Goal: Task Accomplishment & Management: Manage account settings

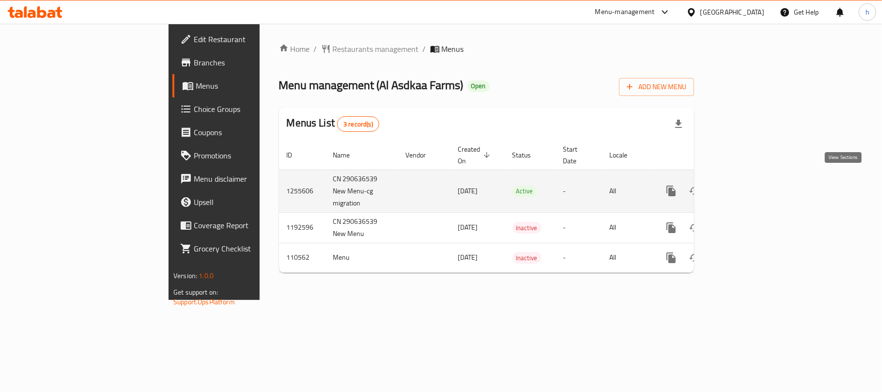
click at [747, 185] on icon "enhanced table" at bounding box center [742, 191] width 12 height 12
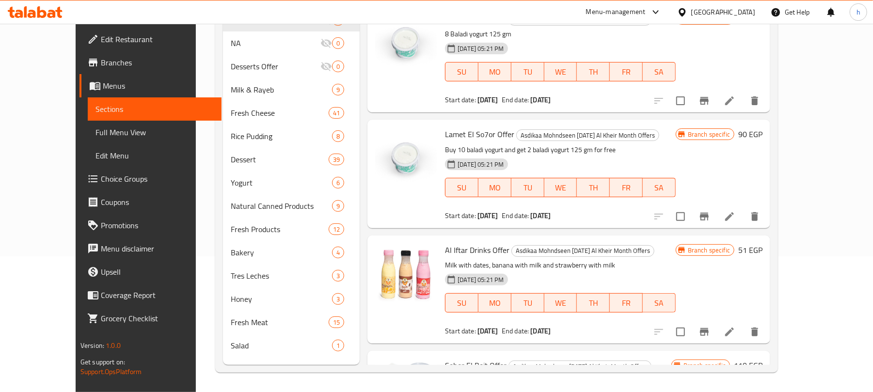
scroll to position [136, 0]
drag, startPoint x: 39, startPoint y: 136, endPoint x: 47, endPoint y: 163, distance: 28.8
click at [95, 136] on span "Full Menu View" at bounding box center [154, 132] width 118 height 12
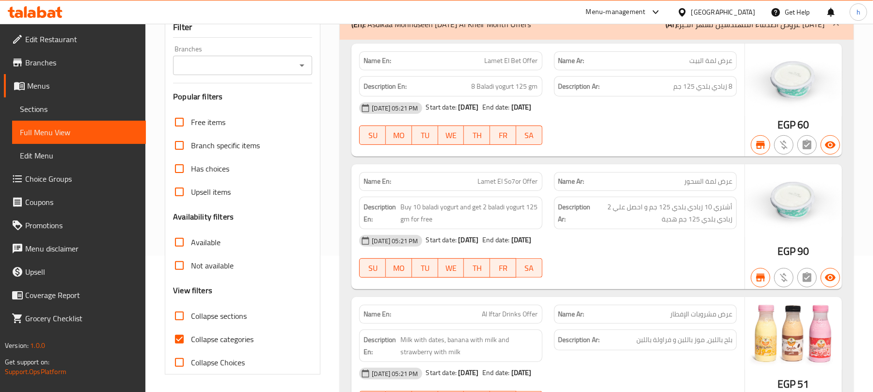
scroll to position [201, 0]
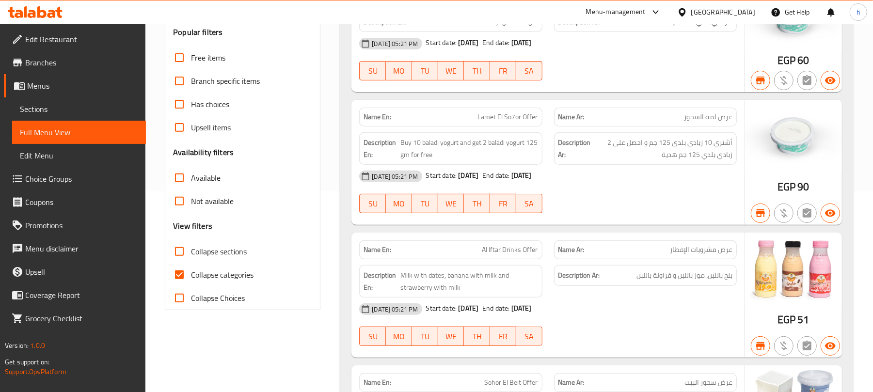
click at [176, 297] on input "Collapse Choices" at bounding box center [179, 297] width 23 height 23
checkbox input "true"
click at [179, 254] on input "Collapse sections" at bounding box center [179, 251] width 23 height 23
checkbox input "true"
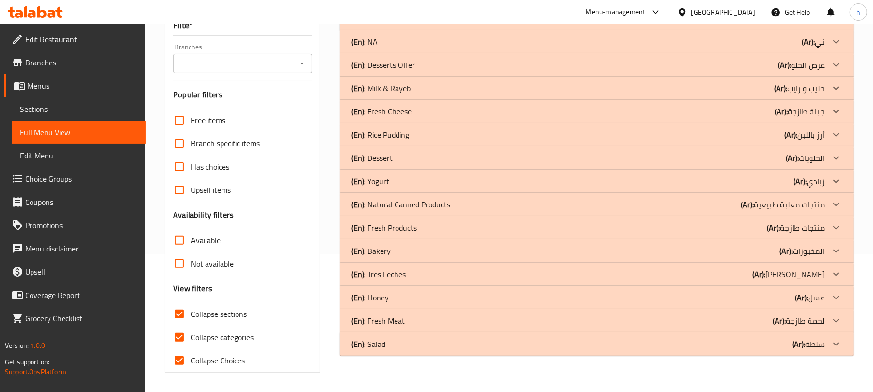
scroll to position [139, 0]
click at [181, 357] on input "Collapse Choices" at bounding box center [179, 360] width 23 height 23
checkbox input "false"
click at [179, 337] on input "Collapse categories" at bounding box center [179, 337] width 23 height 23
checkbox input "false"
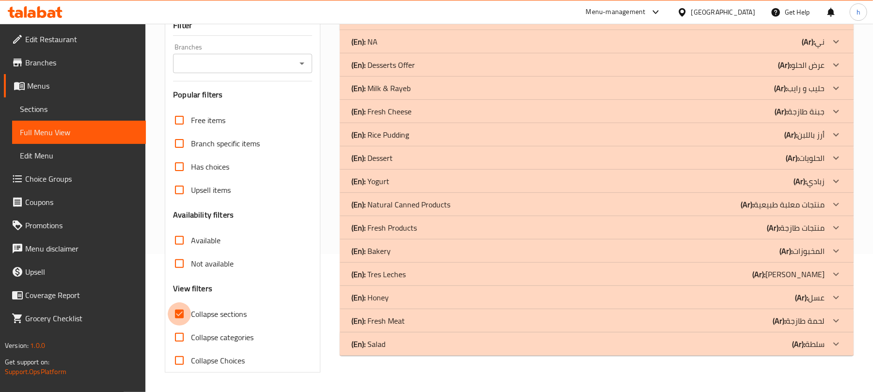
click at [180, 317] on input "Collapse sections" at bounding box center [179, 313] width 23 height 23
checkbox input "false"
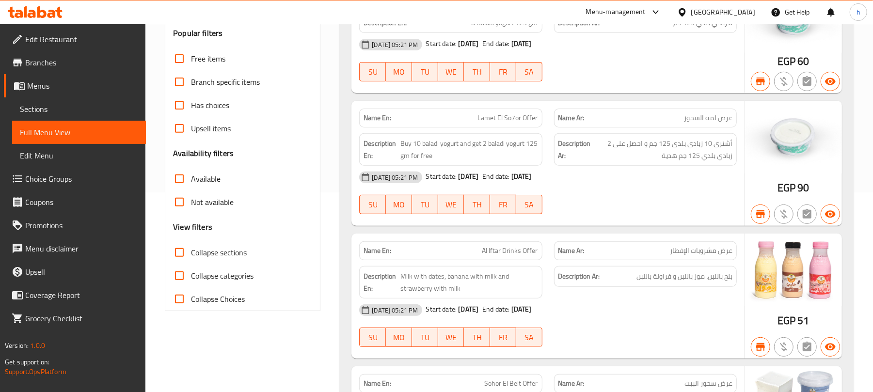
scroll to position [194, 0]
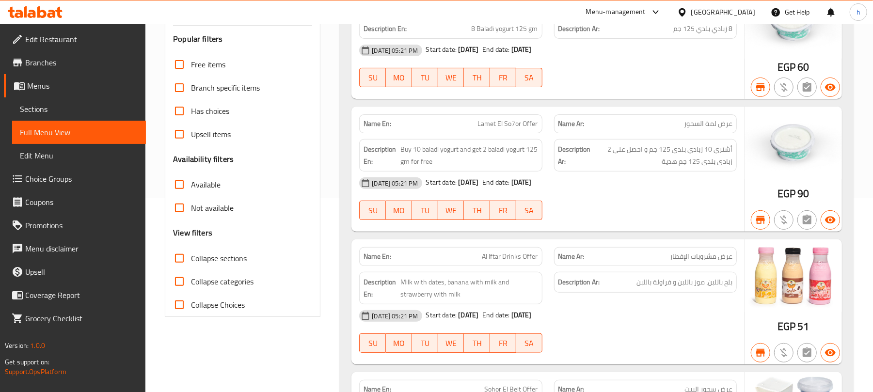
click at [179, 305] on input "Collapse Choices" at bounding box center [179, 304] width 23 height 23
checkbox input "true"
click at [177, 285] on input "Collapse categories" at bounding box center [179, 281] width 23 height 23
checkbox input "true"
click at [181, 258] on input "Collapse sections" at bounding box center [179, 258] width 23 height 23
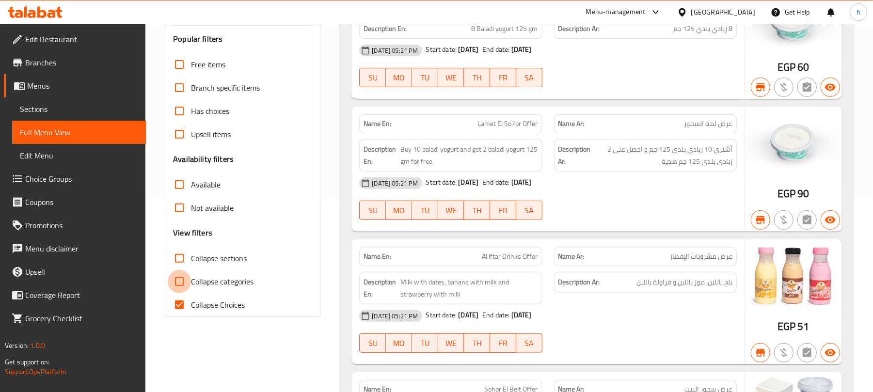
checkbox input "true"
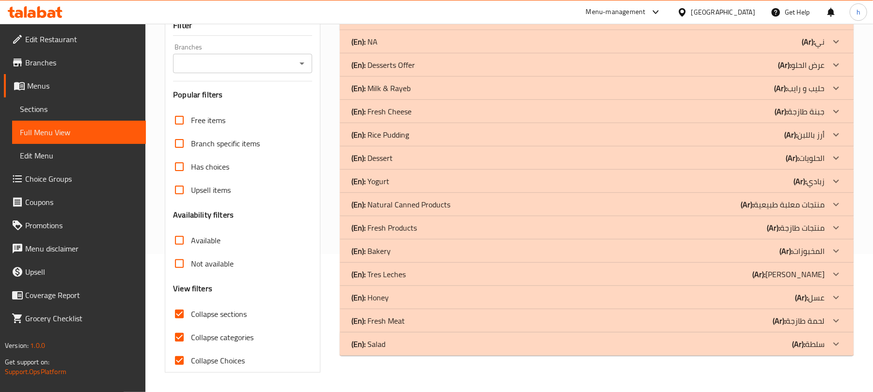
scroll to position [139, 0]
click at [787, 24] on div "(En): Salad (Ar): سلطة" at bounding box center [587, 19] width 473 height 12
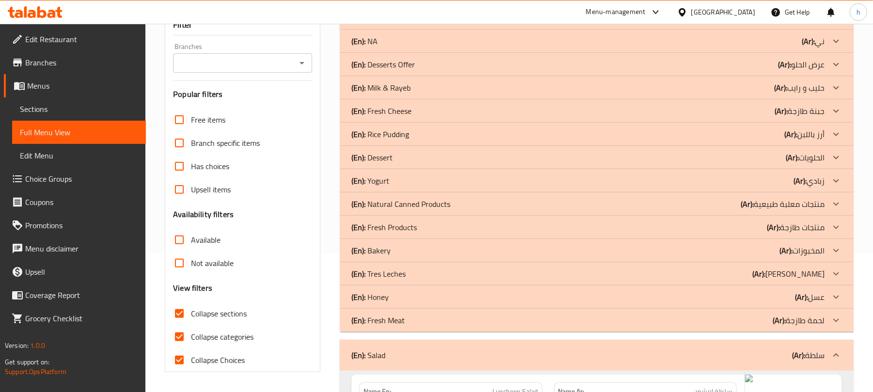
click at [750, 24] on div "(En): Fresh Meat (Ar): لحمة طازجة" at bounding box center [587, 18] width 473 height 12
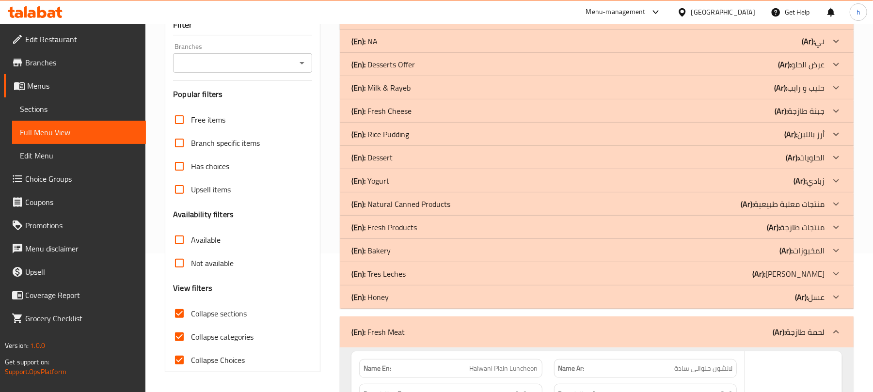
click at [723, 24] on div "(En): Honey (Ar): عسل" at bounding box center [587, 18] width 473 height 12
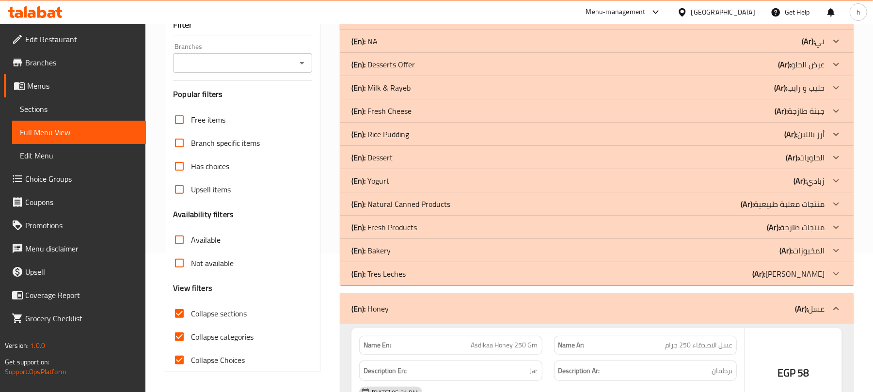
click at [716, 24] on div "(En): Tres Leches (Ar): [PERSON_NAME]" at bounding box center [587, 18] width 473 height 12
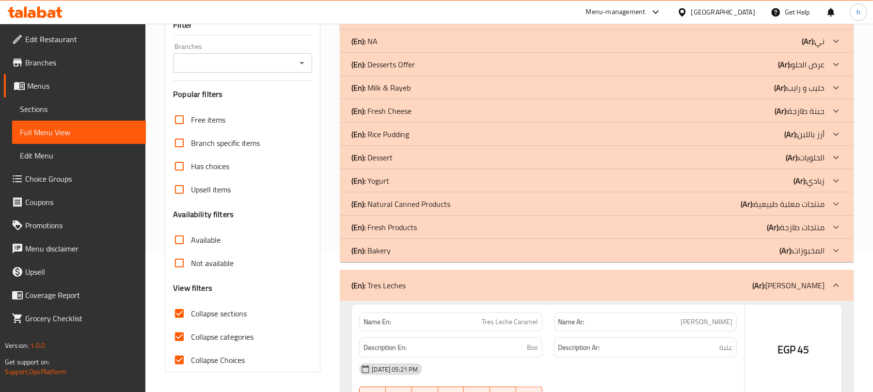
click at [712, 24] on div "(En): Bakery (Ar): المخبوزات" at bounding box center [587, 18] width 473 height 12
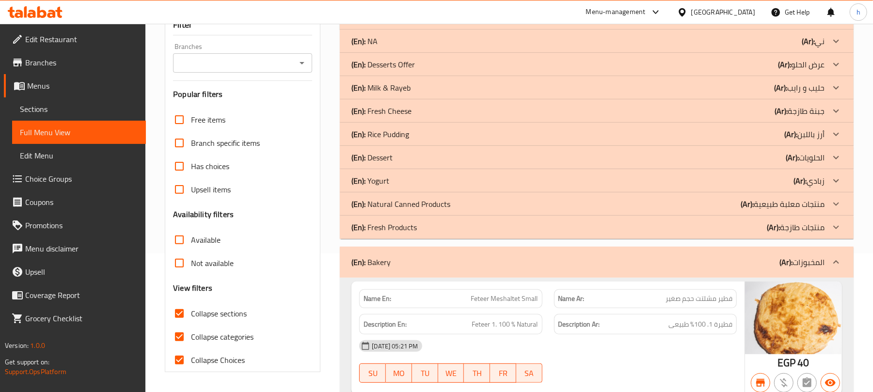
click at [702, 24] on div "(En): Fresh Products (Ar): منتجات طازجة" at bounding box center [587, 18] width 473 height 12
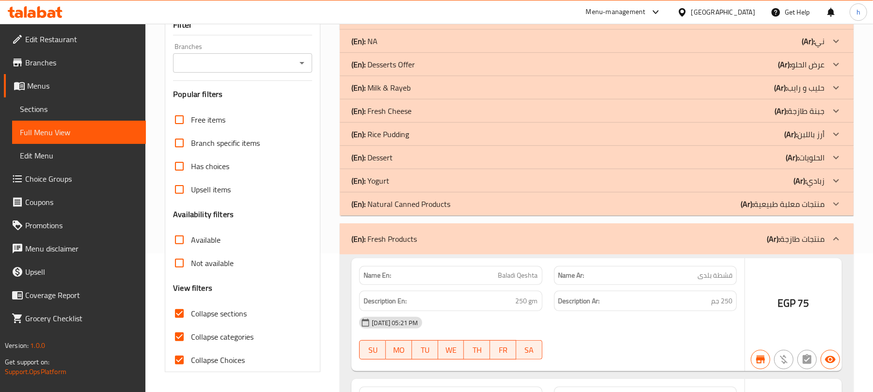
click at [696, 24] on div "(En): Natural Canned Products (Ar): منتجات معلبة طبيعية" at bounding box center [587, 18] width 473 height 12
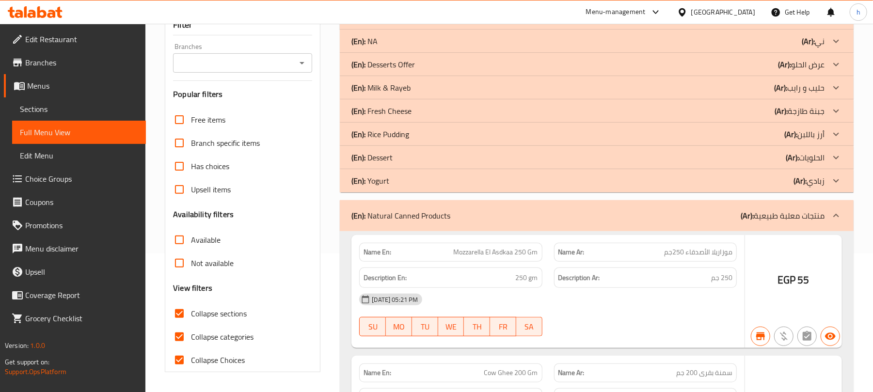
click at [693, 24] on div "(En): Yogurt (Ar): زبادي" at bounding box center [587, 18] width 473 height 12
click at [693, 24] on div "(En): Dessert (Ar): الحلويات" at bounding box center [587, 18] width 473 height 12
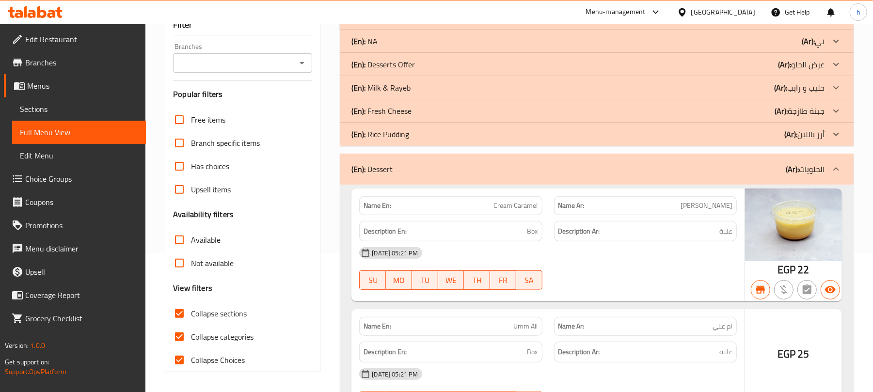
click at [693, 24] on div "(En): Rice Pudding (Ar): أرز باللبن" at bounding box center [587, 18] width 473 height 12
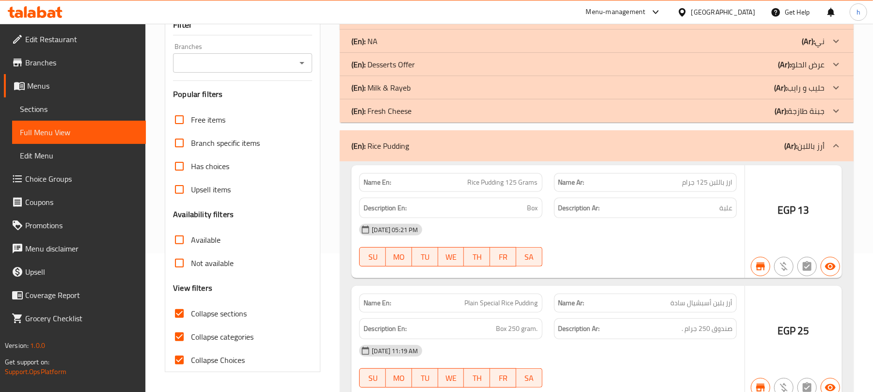
click at [690, 24] on div "(En): Fresh Cheese (Ar): جبنة طازجة" at bounding box center [587, 18] width 473 height 12
click at [687, 24] on div "(En): Milk & [PERSON_NAME] (Ar): حليب و رايب" at bounding box center [587, 18] width 473 height 12
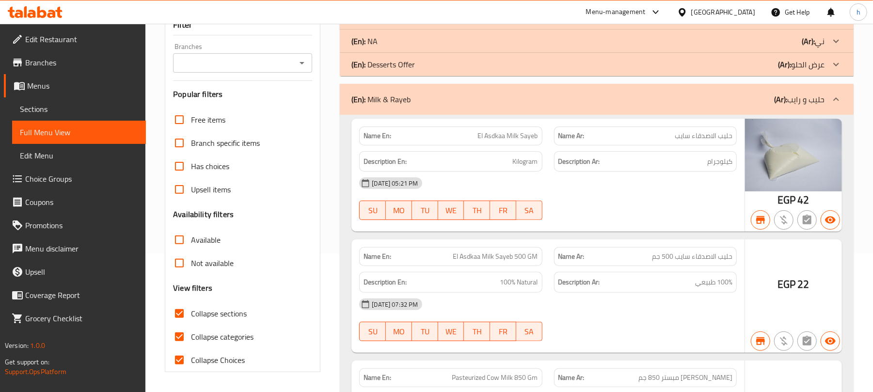
click at [683, 24] on div "(En): Desserts Offer (Ar): عرض الحلو" at bounding box center [587, 18] width 473 height 12
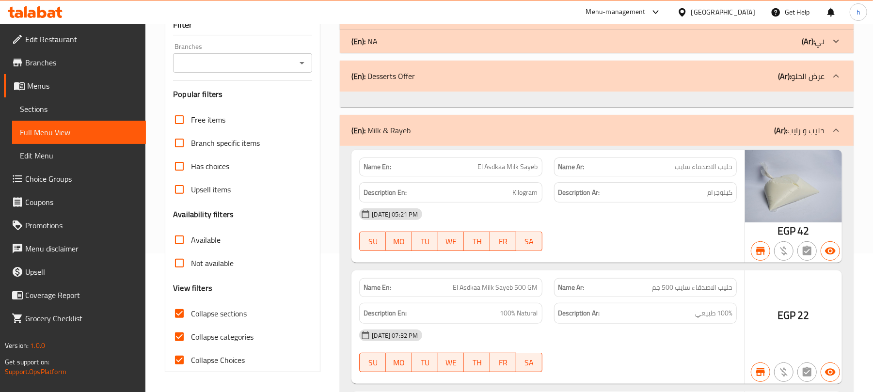
click at [683, 24] on div "(En): NA (Ar): ني" at bounding box center [587, 18] width 473 height 12
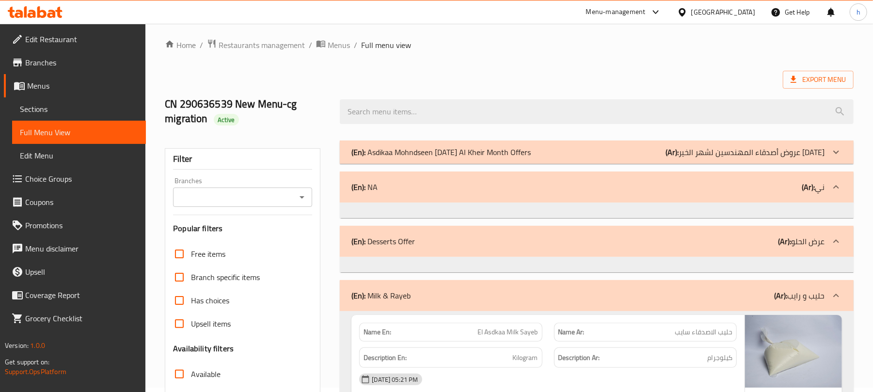
scroll to position [0, 0]
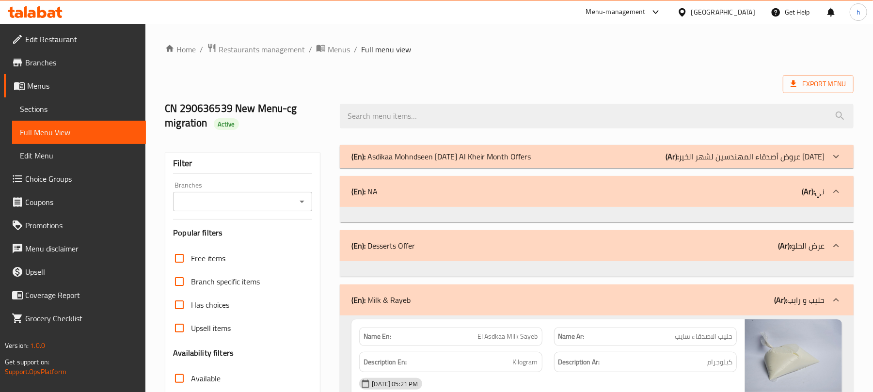
click at [638, 197] on div "(En): Desserts Offer (Ar): عرض الحلو" at bounding box center [587, 192] width 473 height 12
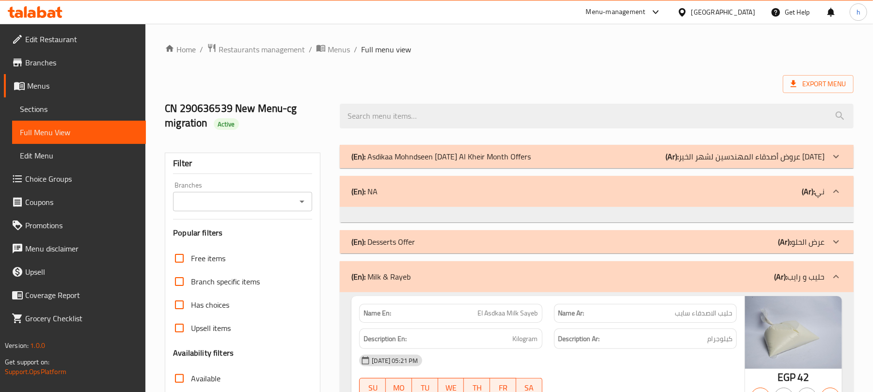
click at [638, 168] on div "(En): Desserts Offer (Ar): عرض الحلو" at bounding box center [597, 156] width 514 height 23
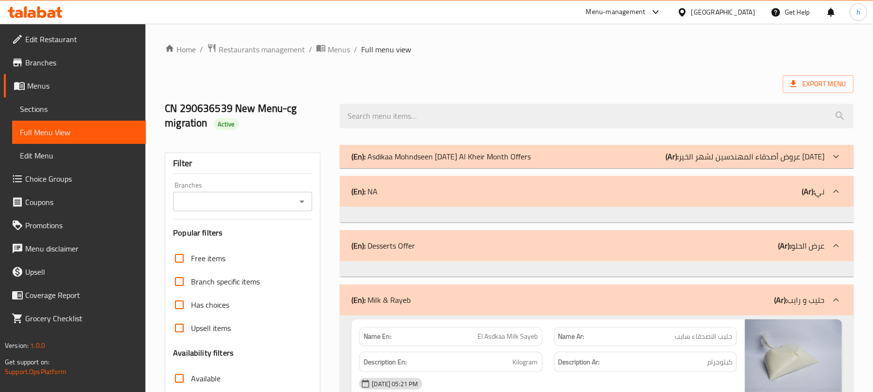
click at [648, 196] on div "(En): NA (Ar): ني" at bounding box center [587, 192] width 473 height 12
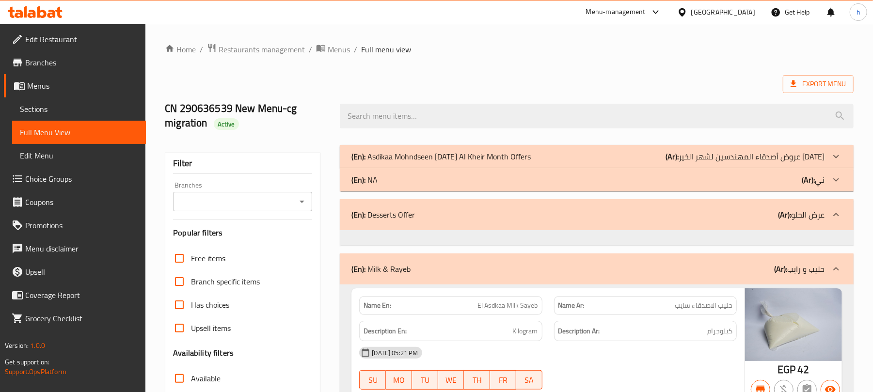
click at [650, 214] on div "(En): Desserts Offer (Ar): عرض الحلو" at bounding box center [587, 215] width 473 height 12
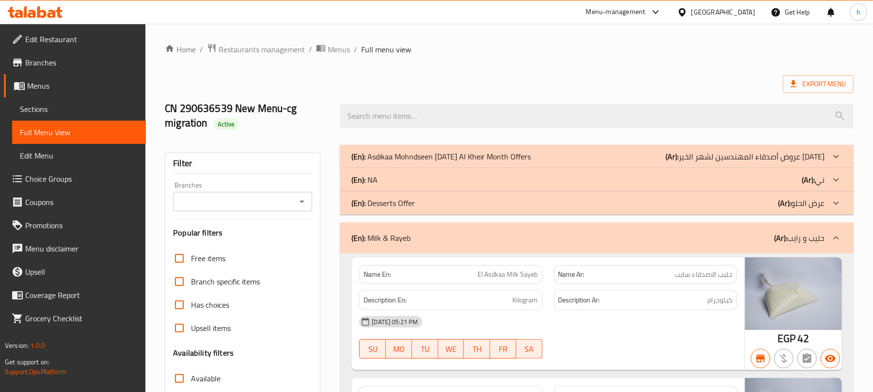
click at [650, 168] on div "(En): Desserts Offer (Ar): عرض الحلو" at bounding box center [597, 156] width 514 height 23
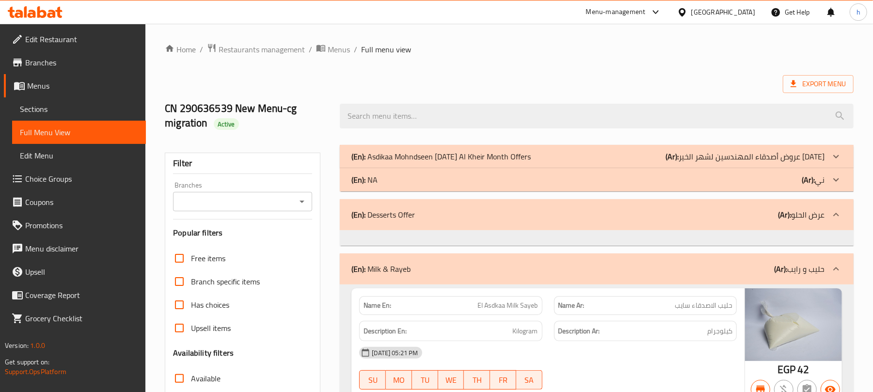
click at [643, 162] on div "(En): NA (Ar): ني" at bounding box center [587, 157] width 473 height 12
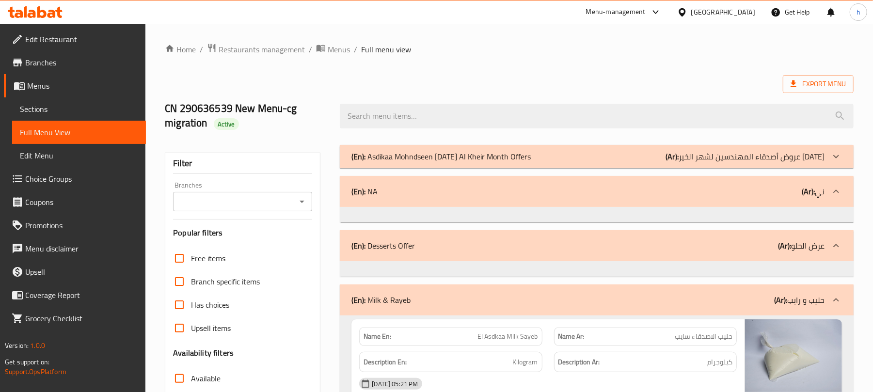
click at [636, 162] on div "(En): [PERSON_NAME] [DATE][PERSON_NAME] Month Offers (Ar): عروض أصدقاء المهندسي…" at bounding box center [587, 157] width 473 height 12
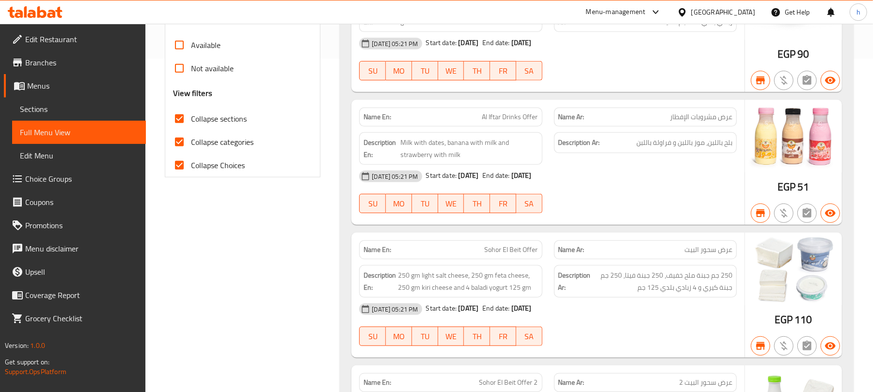
scroll to position [258, 0]
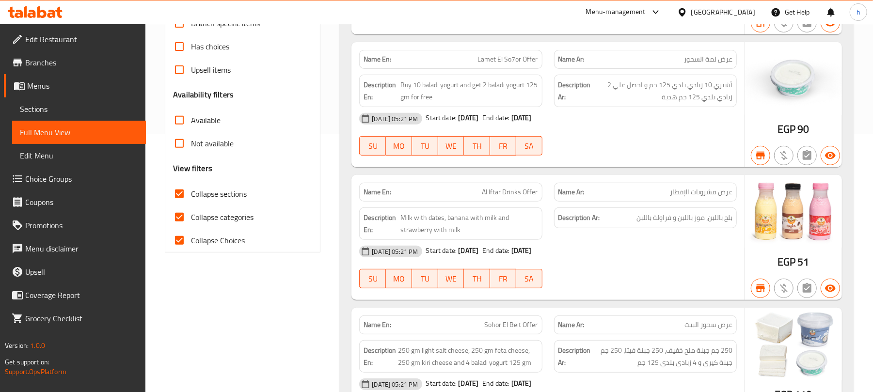
drag, startPoint x: 180, startPoint y: 242, endPoint x: 180, endPoint y: 219, distance: 22.8
click at [180, 242] on input "Collapse Choices" at bounding box center [179, 240] width 23 height 23
checkbox input "false"
click at [180, 219] on input "Collapse categories" at bounding box center [179, 216] width 23 height 23
checkbox input "false"
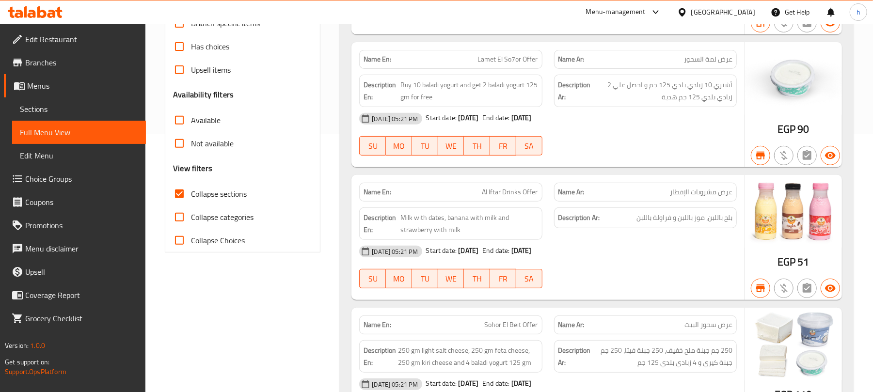
click at [181, 198] on input "Collapse sections" at bounding box center [179, 193] width 23 height 23
checkbox input "false"
click at [179, 241] on input "Collapse Choices" at bounding box center [179, 240] width 23 height 23
checkbox input "true"
click at [179, 219] on input "Collapse categories" at bounding box center [179, 216] width 23 height 23
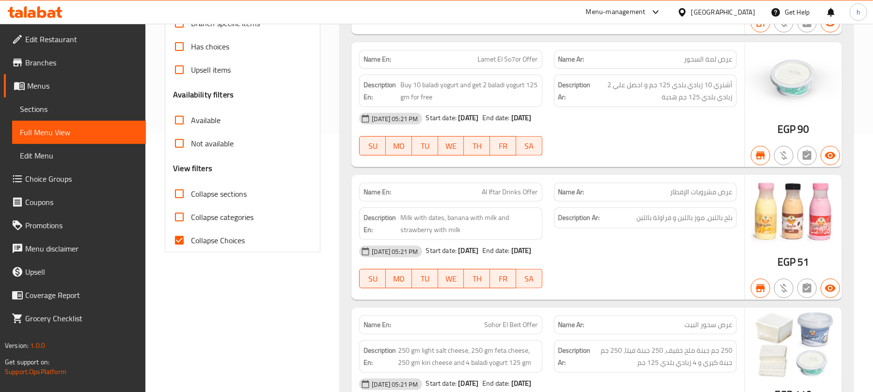
checkbox input "true"
click at [181, 197] on input "Collapse sections" at bounding box center [179, 193] width 23 height 23
checkbox input "true"
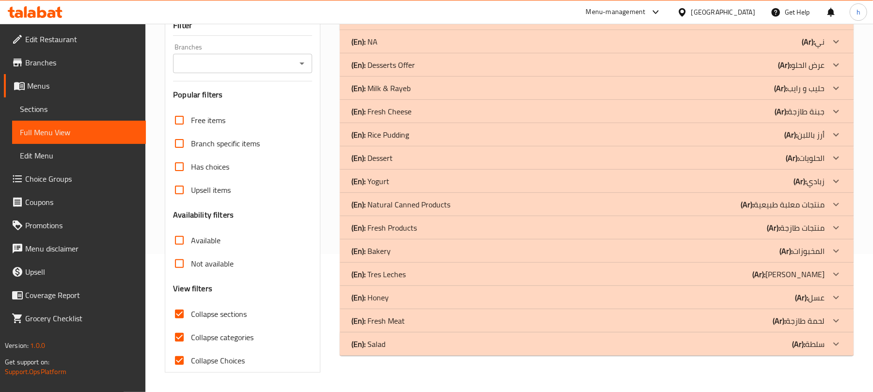
scroll to position [139, 0]
click at [182, 360] on input "Collapse Choices" at bounding box center [179, 360] width 23 height 23
checkbox input "false"
click at [182, 334] on input "Collapse categories" at bounding box center [179, 337] width 23 height 23
checkbox input "false"
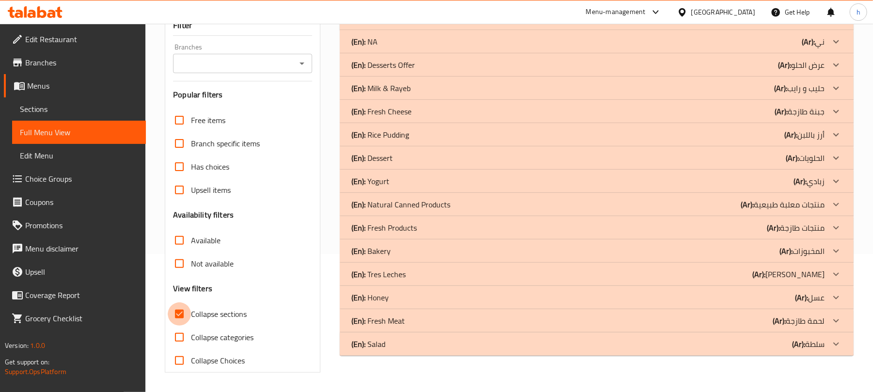
click at [179, 316] on input "Collapse sections" at bounding box center [179, 313] width 23 height 23
checkbox input "false"
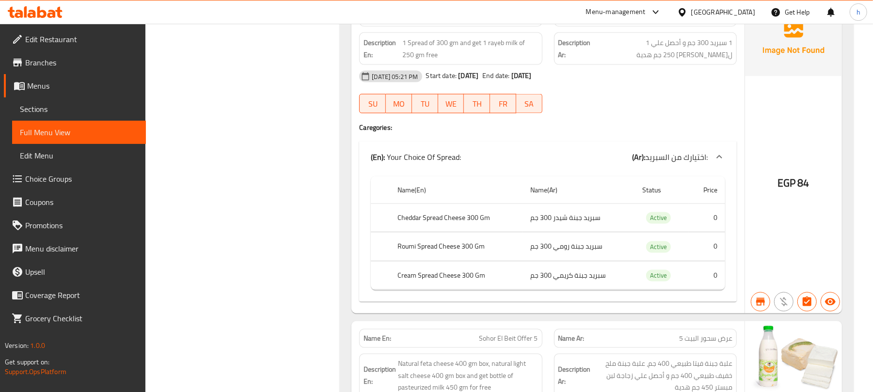
scroll to position [969, 0]
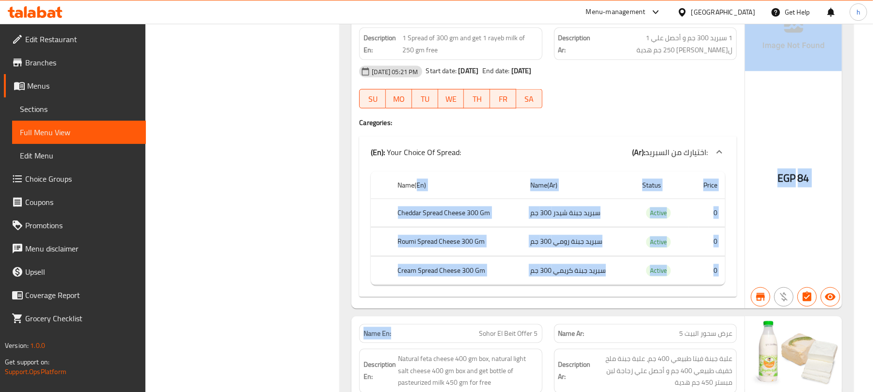
drag, startPoint x: 420, startPoint y: 218, endPoint x: 420, endPoint y: 329, distance: 111.4
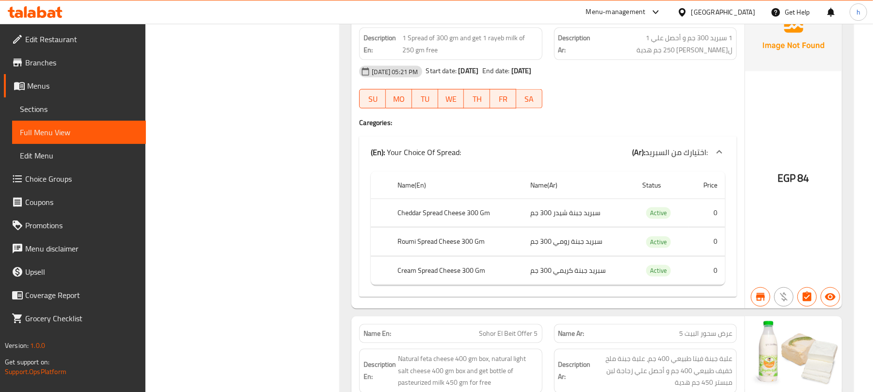
drag, startPoint x: 537, startPoint y: 138, endPoint x: 506, endPoint y: 220, distance: 87.6
click at [506, 220] on div "Name En: Sohor El Beit Offer 4 Name Ar: عرض سحور البيت 4 Description En: 1 Spre…" at bounding box center [547, 152] width 393 height 314
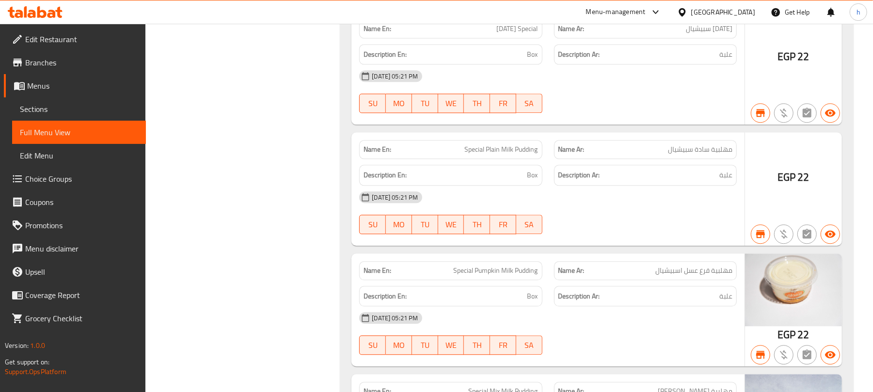
scroll to position [9109, 0]
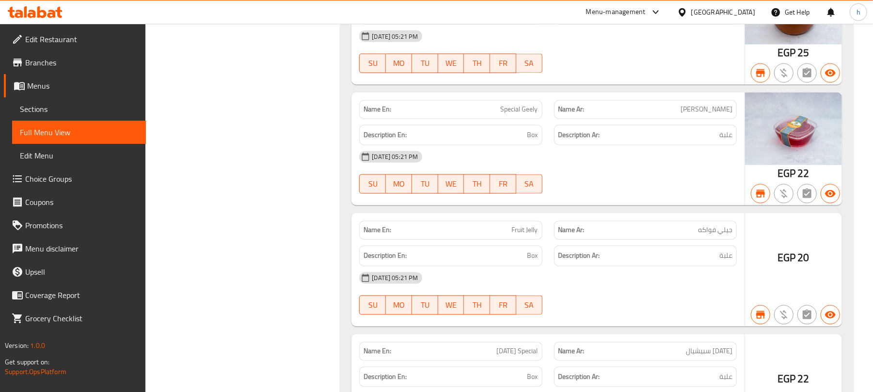
drag, startPoint x: 276, startPoint y: 117, endPoint x: 218, endPoint y: 400, distance: 288.3
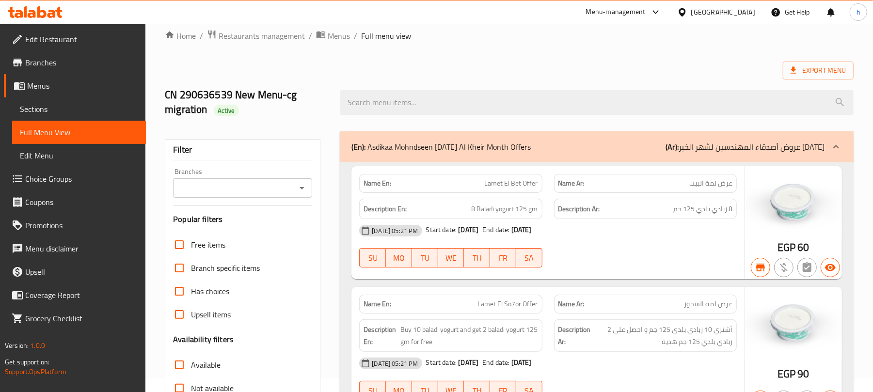
scroll to position [194, 0]
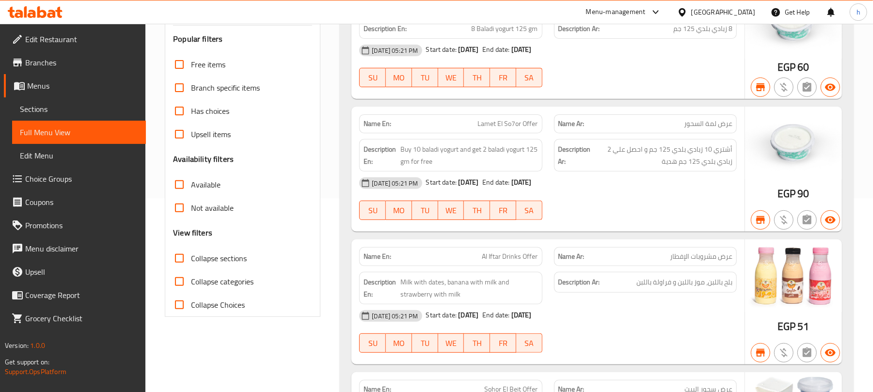
click at [179, 309] on input "Collapse Choices" at bounding box center [179, 304] width 23 height 23
checkbox input "true"
click at [181, 286] on input "Collapse categories" at bounding box center [179, 281] width 23 height 23
checkbox input "true"
click at [182, 262] on input "Collapse sections" at bounding box center [179, 258] width 23 height 23
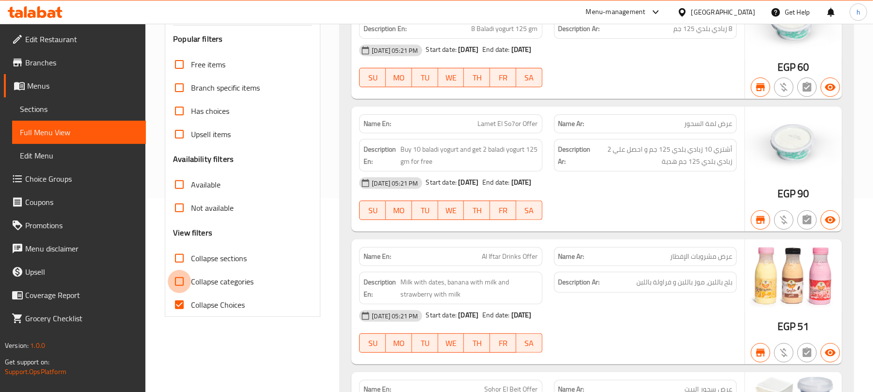
checkbox input "true"
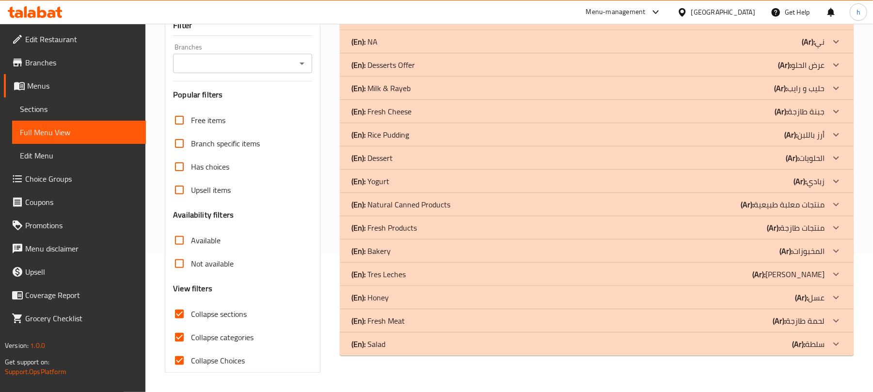
scroll to position [139, 0]
click at [182, 359] on input "Collapse Choices" at bounding box center [179, 360] width 23 height 23
checkbox input "false"
click at [180, 339] on input "Collapse categories" at bounding box center [179, 337] width 23 height 23
checkbox input "false"
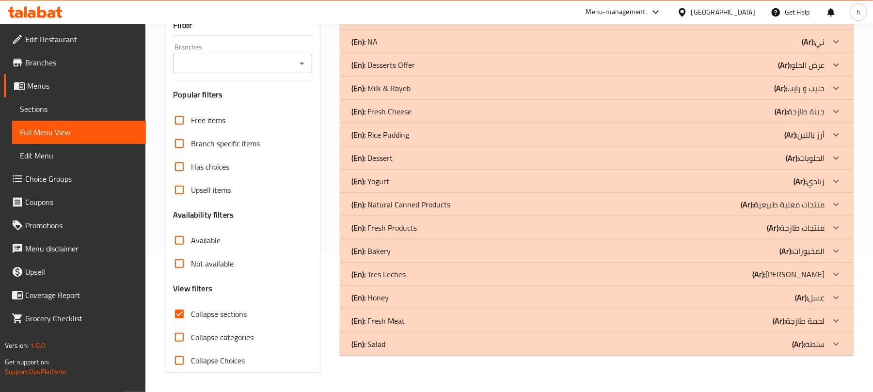
click at [182, 315] on input "Collapse sections" at bounding box center [179, 313] width 23 height 23
checkbox input "false"
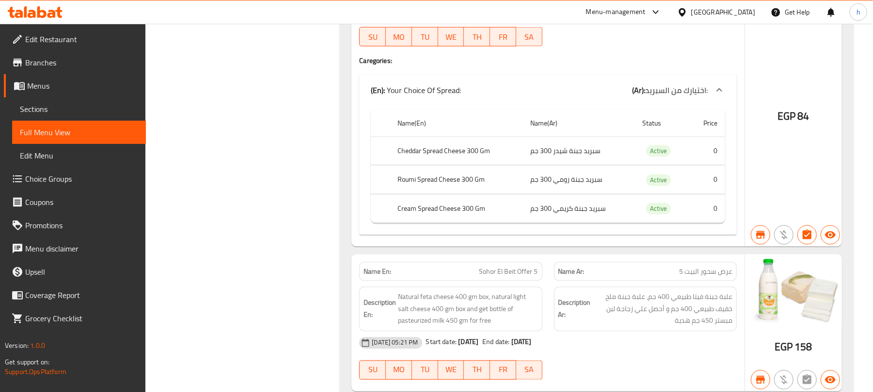
scroll to position [1034, 0]
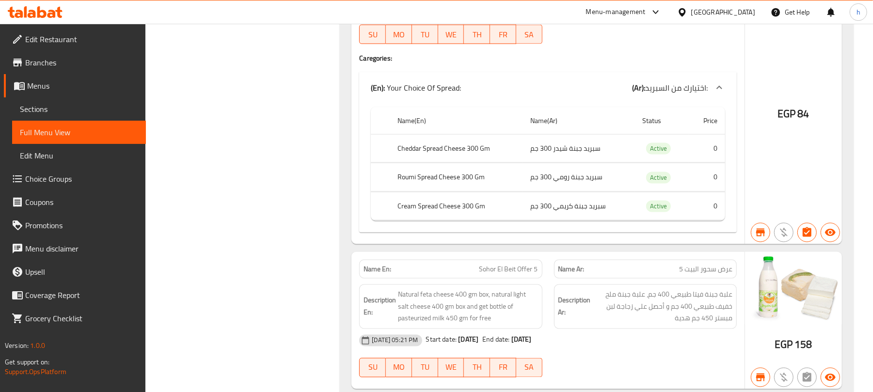
drag, startPoint x: 250, startPoint y: 152, endPoint x: 235, endPoint y: 344, distance: 192.4
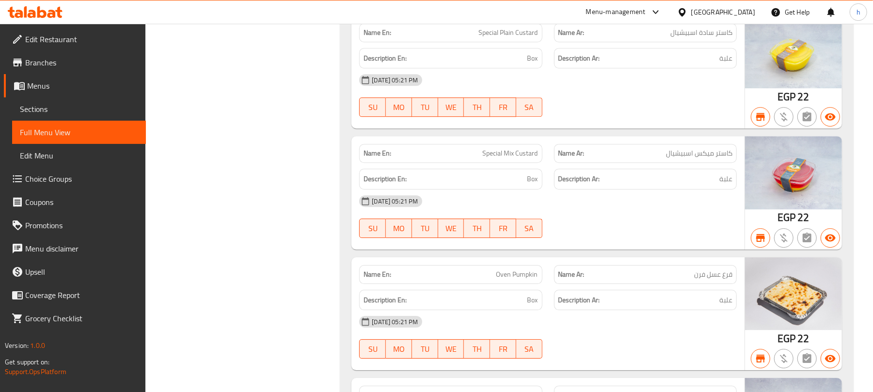
scroll to position [9949, 0]
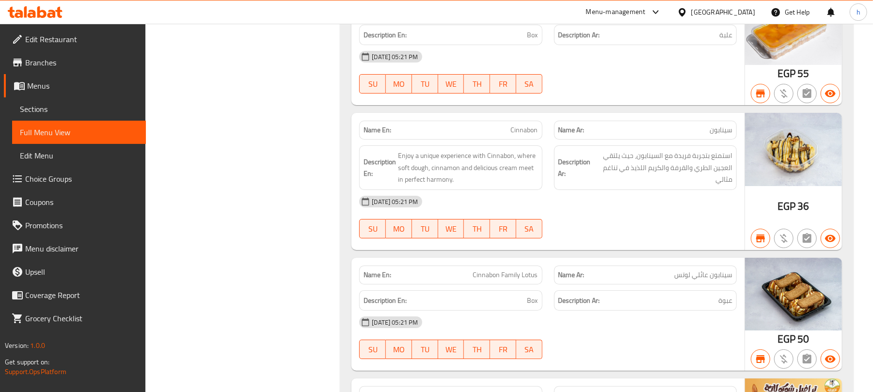
drag, startPoint x: 279, startPoint y: 126, endPoint x: 282, endPoint y: 159, distance: 33.1
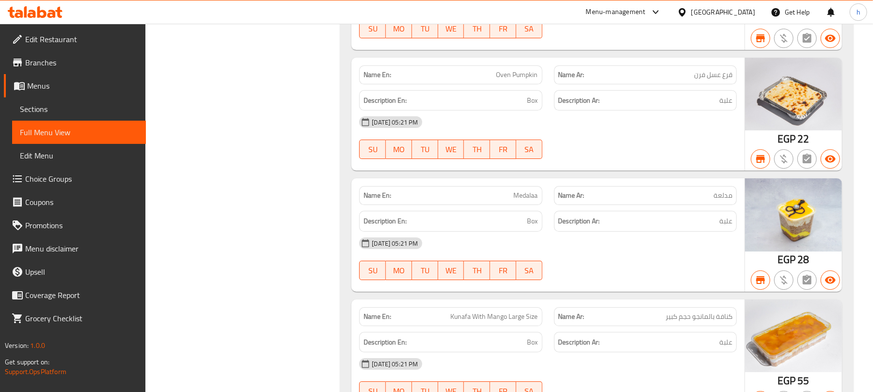
scroll to position [10401, 0]
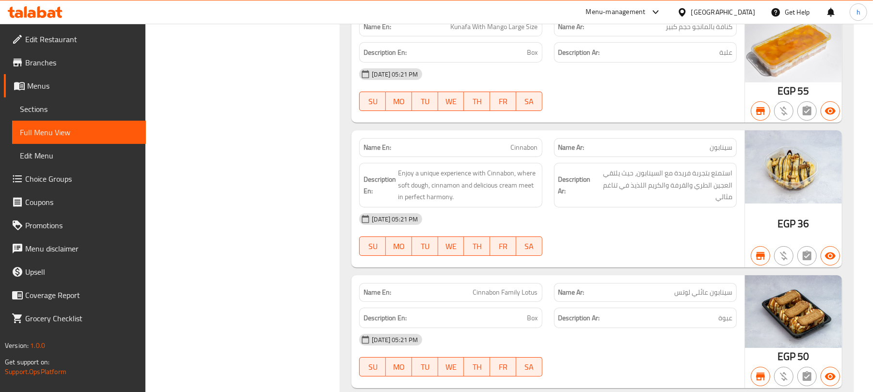
click at [47, 12] on icon at bounding box center [35, 12] width 55 height 12
